Goal: Task Accomplishment & Management: Manage account settings

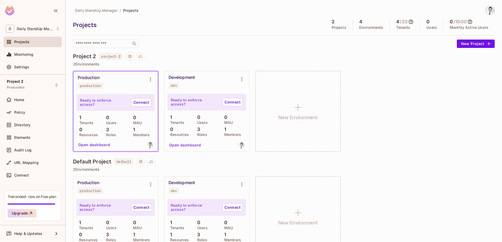
click at [485, 11] on img at bounding box center [489, 10] width 9 height 9
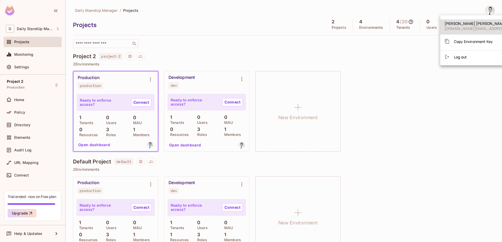
click at [457, 22] on span "[PERSON_NAME]" at bounding box center [490, 23] width 93 height 5
click at [467, 25] on span "[PERSON_NAME]" at bounding box center [490, 23] width 93 height 5
click at [157, 35] on div at bounding box center [251, 121] width 502 height 242
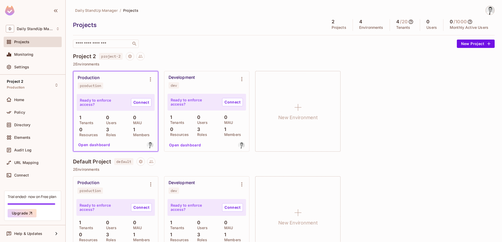
click at [486, 10] on img at bounding box center [489, 10] width 9 height 9
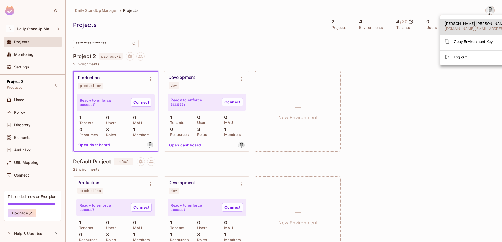
click at [410, 64] on div at bounding box center [251, 121] width 502 height 242
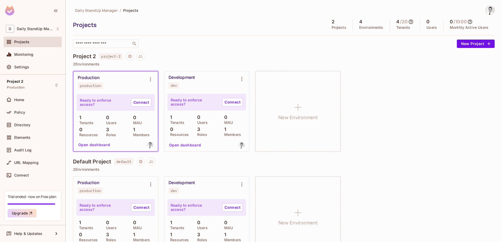
click at [149, 23] on div "Projects" at bounding box center [198, 25] width 250 height 8
click at [485, 9] on img at bounding box center [489, 10] width 9 height 9
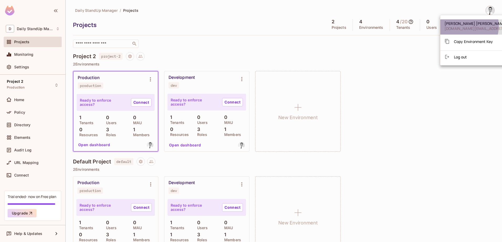
click at [463, 25] on div "[PERSON_NAME] [DOMAIN_NAME][EMAIL_ADDRESS][DOMAIN_NAME]" at bounding box center [490, 26] width 93 height 10
click at [484, 9] on div at bounding box center [251, 121] width 502 height 242
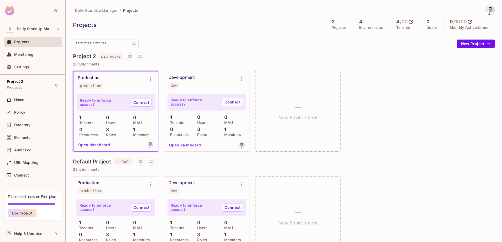
click at [421, 15] on div "Daily StandUp Manager / Projects Projects 2 Projects 4 Environments 4 / 20 Tena…" at bounding box center [283, 27] width 421 height 42
click at [52, 10] on icon "button" at bounding box center [55, 11] width 6 height 6
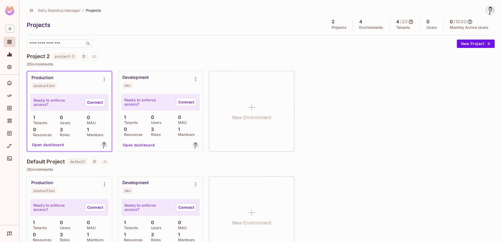
click at [10, 11] on img at bounding box center [9, 11] width 9 height 10
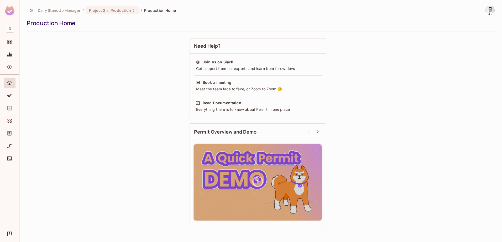
click at [9, 4] on div at bounding box center [9, 11] width 19 height 23
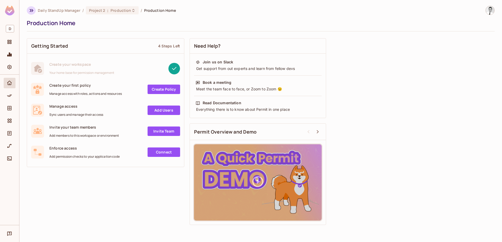
click at [32, 8] on icon "button" at bounding box center [31, 10] width 6 height 6
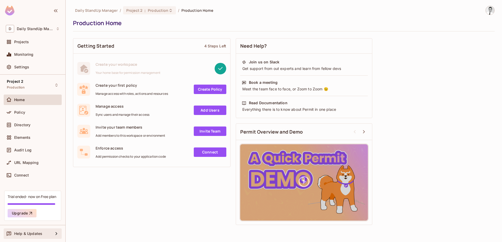
click at [42, 233] on div "Help & Updates" at bounding box center [33, 234] width 39 height 4
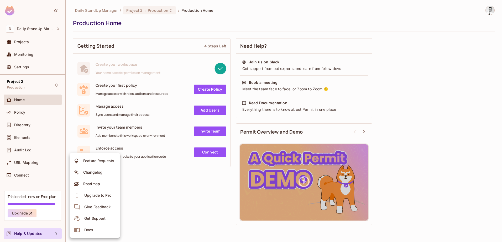
click at [140, 200] on div at bounding box center [251, 121] width 502 height 242
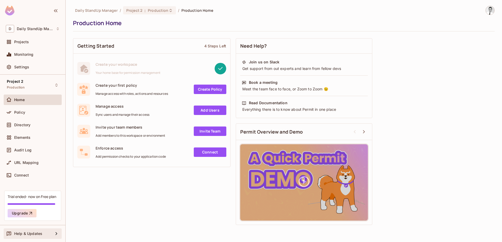
click at [36, 230] on div "Help & Updates" at bounding box center [33, 234] width 58 height 10
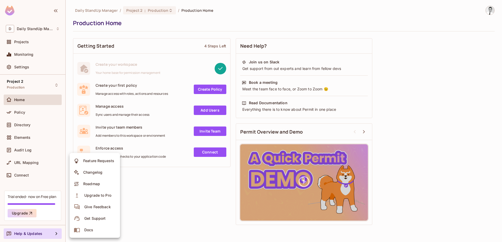
click at [98, 188] on span "Roadmap" at bounding box center [92, 184] width 20 height 8
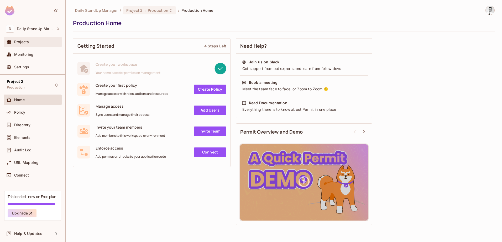
click at [32, 43] on div "Projects" at bounding box center [36, 42] width 45 height 4
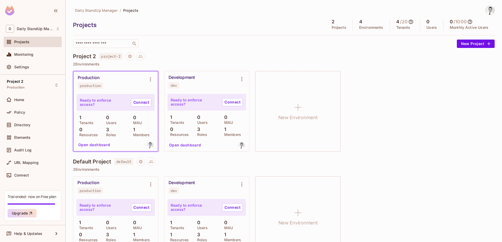
click at [240, 28] on div "Projects" at bounding box center [198, 25] width 250 height 8
click at [207, 84] on div "Development dev" at bounding box center [202, 82] width 68 height 14
click at [206, 103] on p "Ready to enforce access?" at bounding box center [194, 102] width 47 height 8
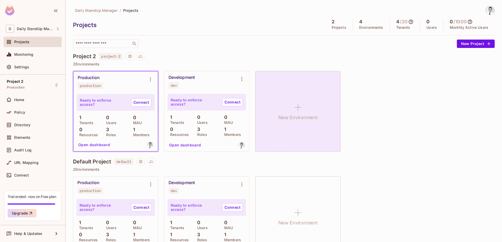
click at [309, 97] on div "New Environment" at bounding box center [297, 111] width 85 height 81
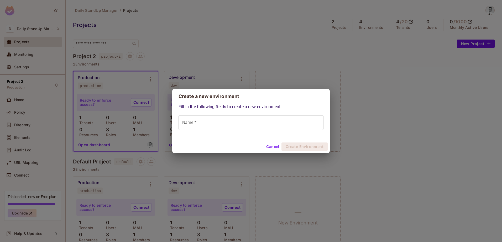
click at [374, 93] on div "Create a new environment Fill in the following fields to create a new environme…" at bounding box center [251, 121] width 502 height 242
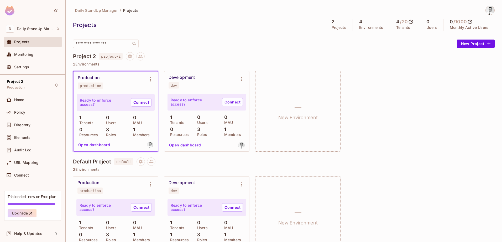
click at [417, 115] on div "Production production Ready to enforce access? Connect 1 Tenants 0 Users 0 MAU …" at bounding box center [283, 111] width 421 height 81
click at [39, 30] on span "Daily StandUp Manager" at bounding box center [35, 29] width 36 height 4
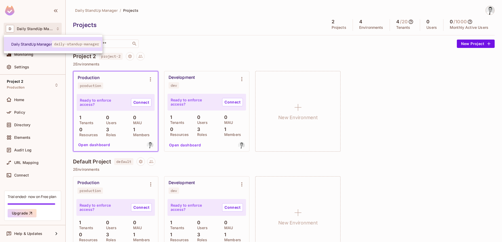
click at [47, 51] on li "Daily StandUp Manager daily-standup-manager" at bounding box center [53, 44] width 98 height 14
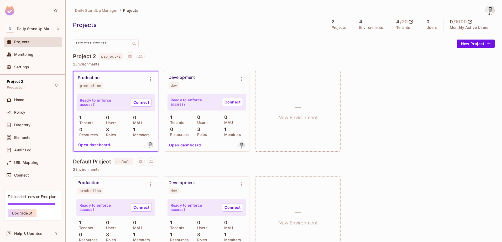
click at [192, 31] on div "Daily StandUp Manager / Projects Projects 2 Projects 4 Environments 4 / 20 Tena…" at bounding box center [283, 27] width 421 height 42
click at [111, 56] on span "project-2" at bounding box center [110, 56] width 23 height 7
click at [91, 57] on h4 "Project 2" at bounding box center [84, 56] width 23 height 6
click at [128, 56] on icon "Project settings" at bounding box center [130, 56] width 5 height 5
click at [159, 74] on div "Edit Project" at bounding box center [155, 76] width 21 height 5
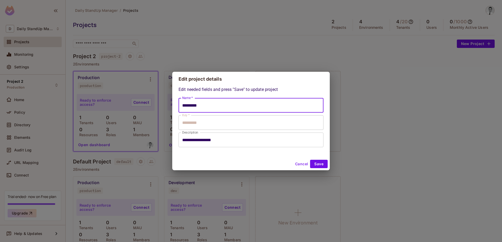
click at [208, 109] on input "*********" at bounding box center [250, 105] width 145 height 15
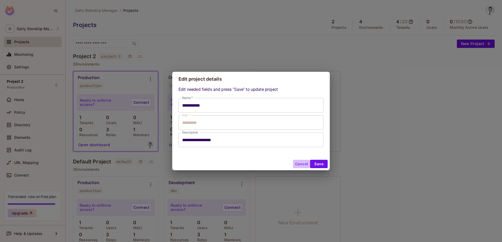
click at [301, 162] on button "Cancel" at bounding box center [301, 164] width 17 height 8
type input "*********"
type input "**********"
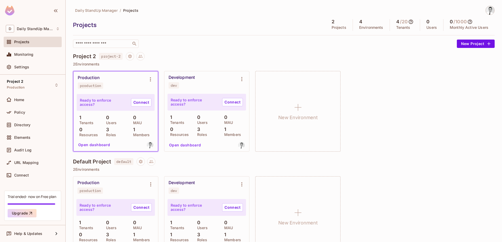
drag, startPoint x: 263, startPoint y: 44, endPoint x: 284, endPoint y: 41, distance: 21.1
click at [263, 45] on div "​" at bounding box center [263, 44] width 381 height 8
click at [257, 36] on div "Daily StandUp Manager / Projects Projects 2 Projects 4 Environments 4 / 20 Tena…" at bounding box center [283, 27] width 421 height 42
click at [35, 57] on div "Monitoring" at bounding box center [33, 54] width 54 height 6
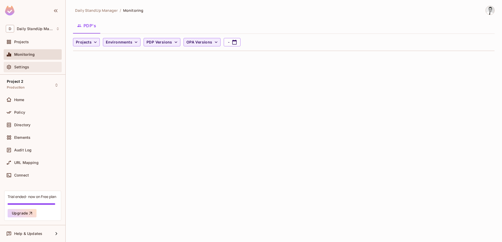
click at [31, 63] on div "Settings" at bounding box center [33, 67] width 58 height 10
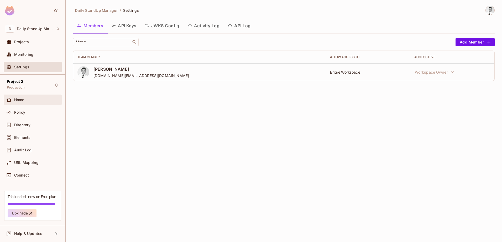
click at [31, 103] on div "Home" at bounding box center [33, 100] width 58 height 10
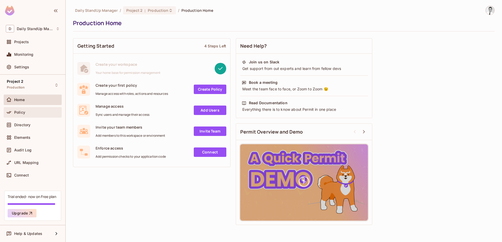
click at [26, 116] on div "Policy" at bounding box center [33, 112] width 58 height 10
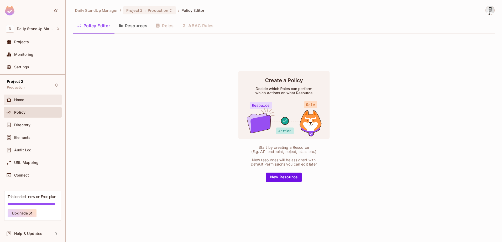
click at [29, 100] on div "Home" at bounding box center [36, 100] width 45 height 4
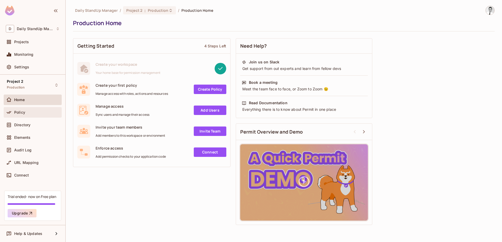
click at [15, 111] on span "Policy" at bounding box center [19, 112] width 11 height 4
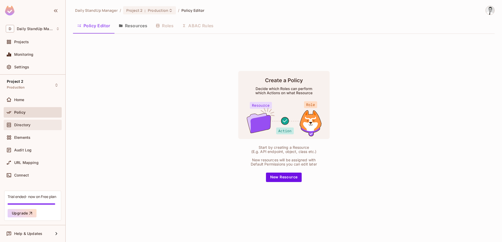
click at [48, 123] on div "Directory" at bounding box center [36, 125] width 45 height 4
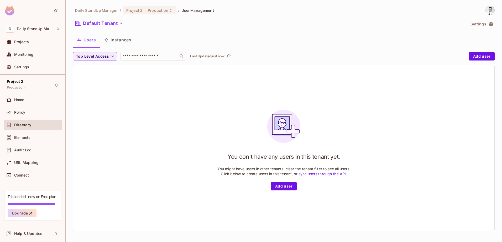
click at [113, 40] on button "Instances" at bounding box center [117, 39] width 35 height 13
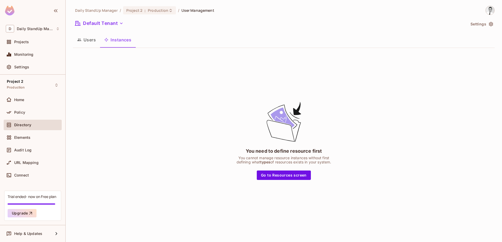
click at [96, 44] on button "Users" at bounding box center [86, 39] width 27 height 13
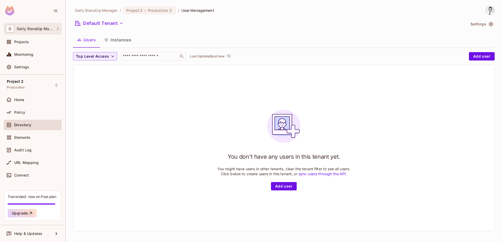
click at [36, 26] on div "D Daily StandUp Manager" at bounding box center [33, 29] width 54 height 8
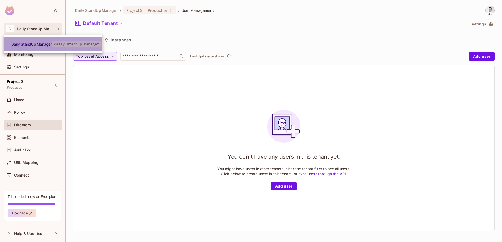
click at [66, 41] on li "Daily StandUp Manager daily-standup-manager" at bounding box center [53, 44] width 98 height 14
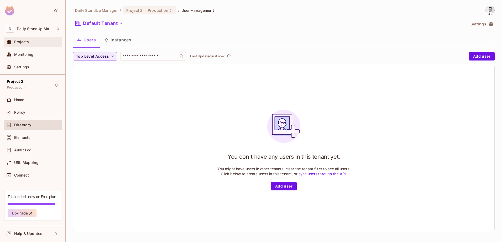
click at [30, 41] on div "Projects" at bounding box center [36, 42] width 45 height 4
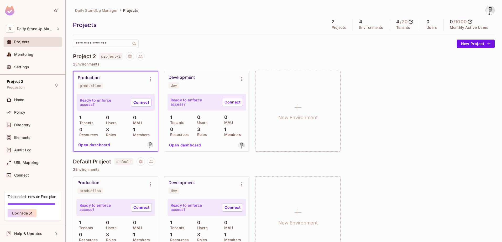
click at [130, 10] on span "Projects" at bounding box center [130, 10] width 15 height 5
click at [107, 12] on span "Daily StandUp Manager" at bounding box center [96, 10] width 43 height 5
click at [123, 44] on input "text" at bounding box center [102, 43] width 55 height 5
click at [186, 44] on div "​" at bounding box center [263, 44] width 381 height 8
click at [242, 77] on icon "Environment settings" at bounding box center [242, 79] width 6 height 6
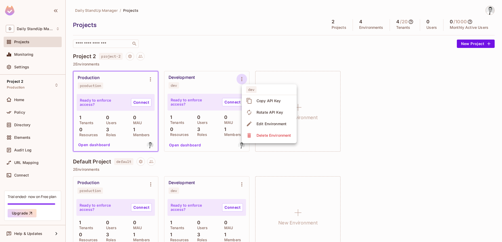
drag, startPoint x: 389, startPoint y: 115, endPoint x: 377, endPoint y: 114, distance: 12.1
click at [389, 115] on div at bounding box center [251, 121] width 502 height 242
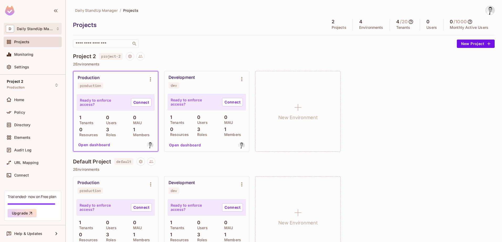
click at [39, 33] on div "D Daily StandUp Manager" at bounding box center [33, 29] width 54 height 8
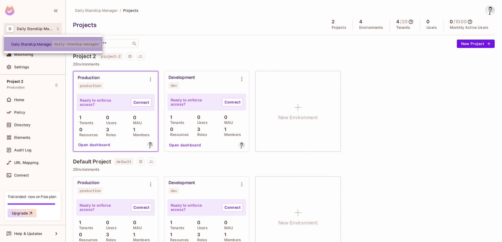
click at [89, 44] on span "daily-standup-manager" at bounding box center [76, 44] width 49 height 7
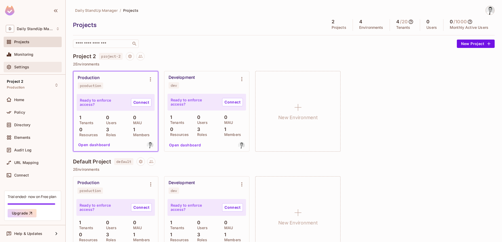
click at [27, 70] on div "Settings" at bounding box center [33, 67] width 54 height 6
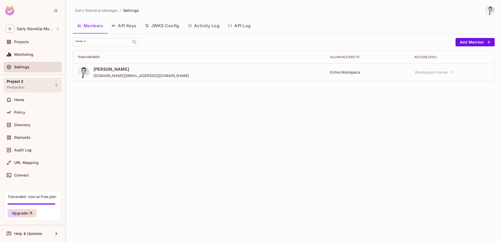
click at [46, 83] on div "Project 2 Production" at bounding box center [33, 85] width 58 height 14
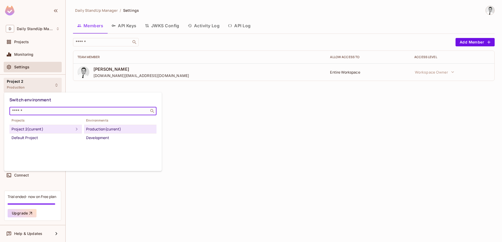
click at [36, 112] on input "text" at bounding box center [79, 111] width 136 height 5
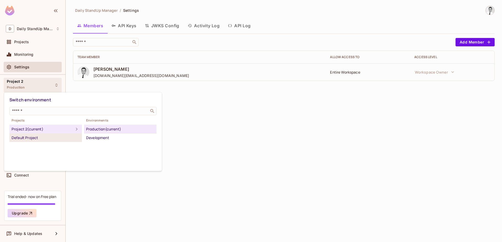
click at [39, 138] on div "Default Project" at bounding box center [46, 138] width 68 height 6
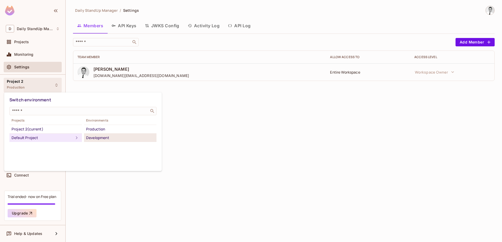
click at [101, 138] on div "Development" at bounding box center [120, 138] width 68 height 6
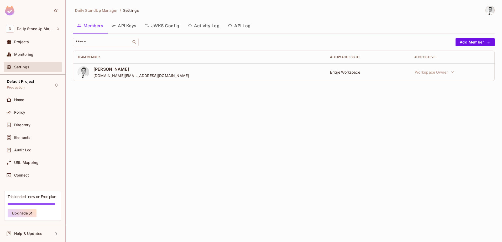
click at [297, 29] on div "Members API Keys JWKS Config Activity Log API Log" at bounding box center [283, 25] width 421 height 13
click at [28, 88] on div "Default Project Production" at bounding box center [20, 85] width 27 height 11
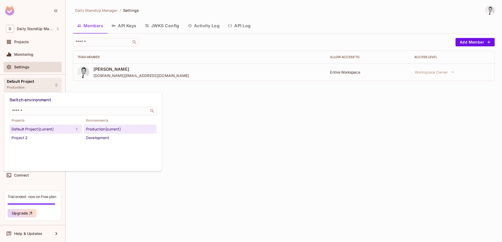
click at [221, 98] on div at bounding box center [251, 121] width 502 height 242
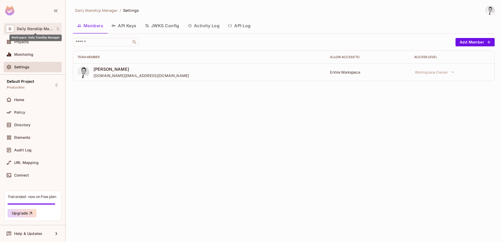
click at [43, 30] on span "Daily StandUp Manager" at bounding box center [35, 29] width 36 height 4
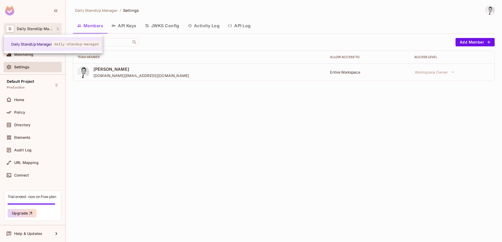
click at [241, 68] on div at bounding box center [251, 121] width 502 height 242
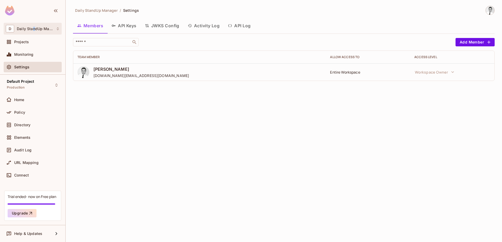
click at [34, 32] on div "D Daily StandUp Manager" at bounding box center [33, 29] width 54 height 8
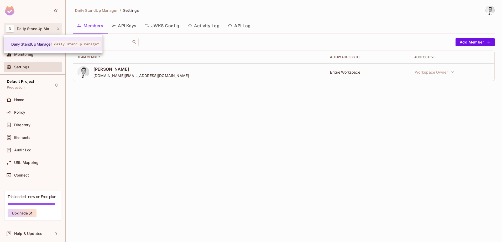
click at [258, 46] on div at bounding box center [251, 121] width 502 height 242
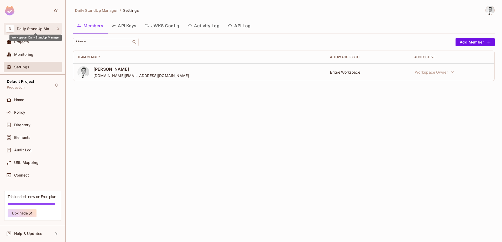
click at [46, 27] on span "Daily StandUp Manager" at bounding box center [35, 29] width 36 height 4
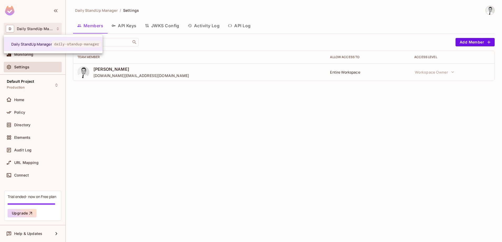
click at [215, 45] on div at bounding box center [251, 121] width 502 height 242
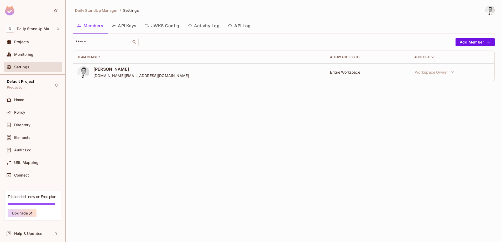
click at [316, 18] on div "Daily StandUp Manager / Settings Members API Keys JWKS Config Activity Log API …" at bounding box center [283, 46] width 421 height 80
